Goal: Task Accomplishment & Management: Manage account settings

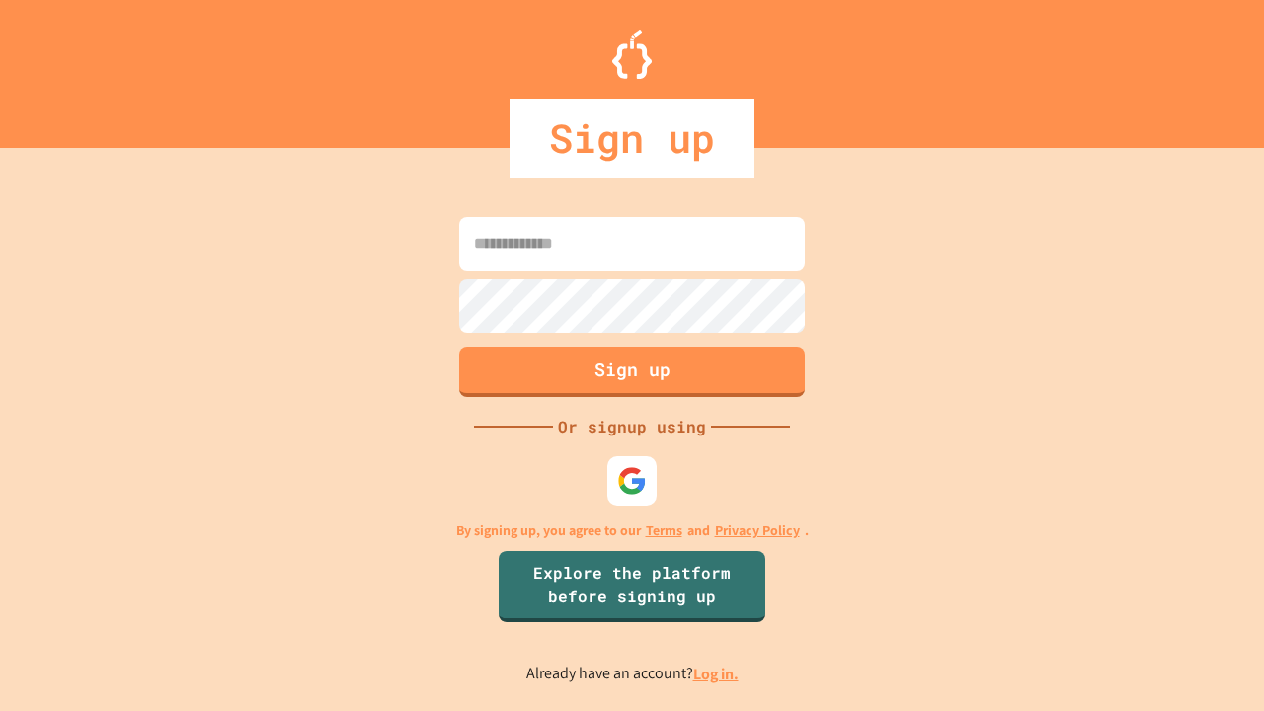
click at [717, 674] on link "Log in." at bounding box center [715, 674] width 45 height 21
